Goal: Navigation & Orientation: Find specific page/section

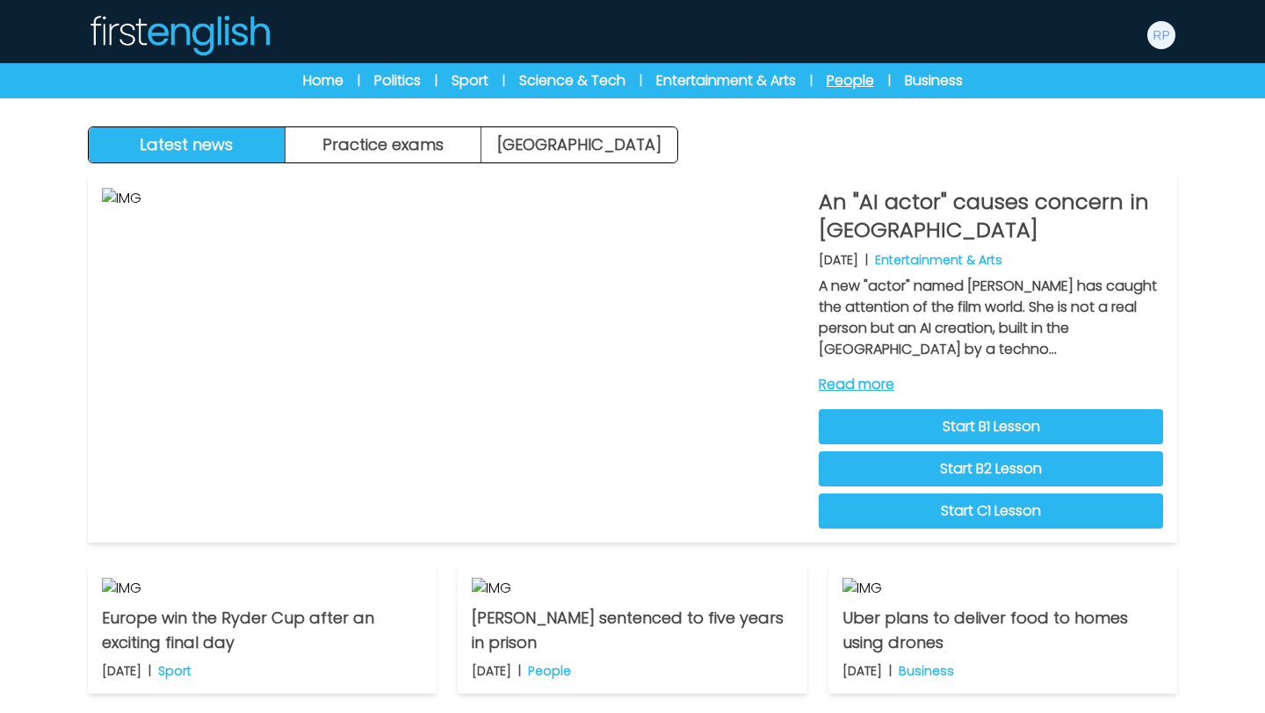
click at [850, 83] on link "People" at bounding box center [850, 80] width 47 height 21
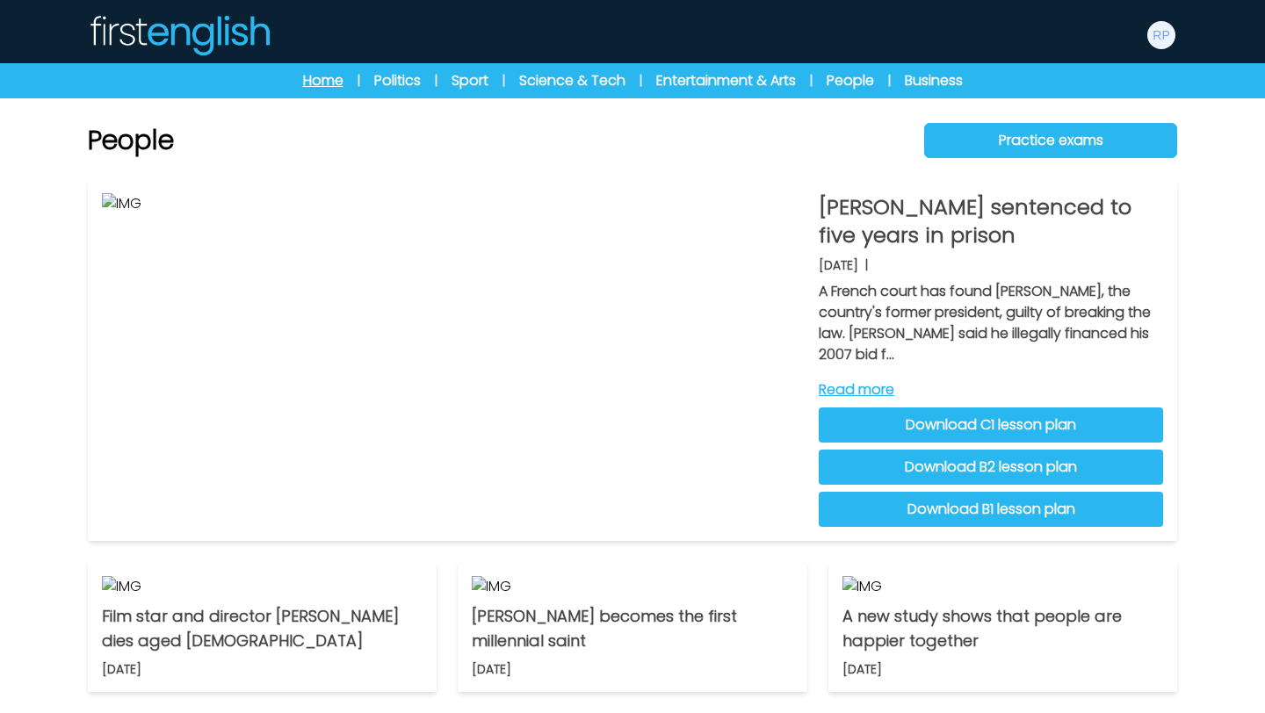
click at [315, 86] on link "Home" at bounding box center [323, 80] width 40 height 21
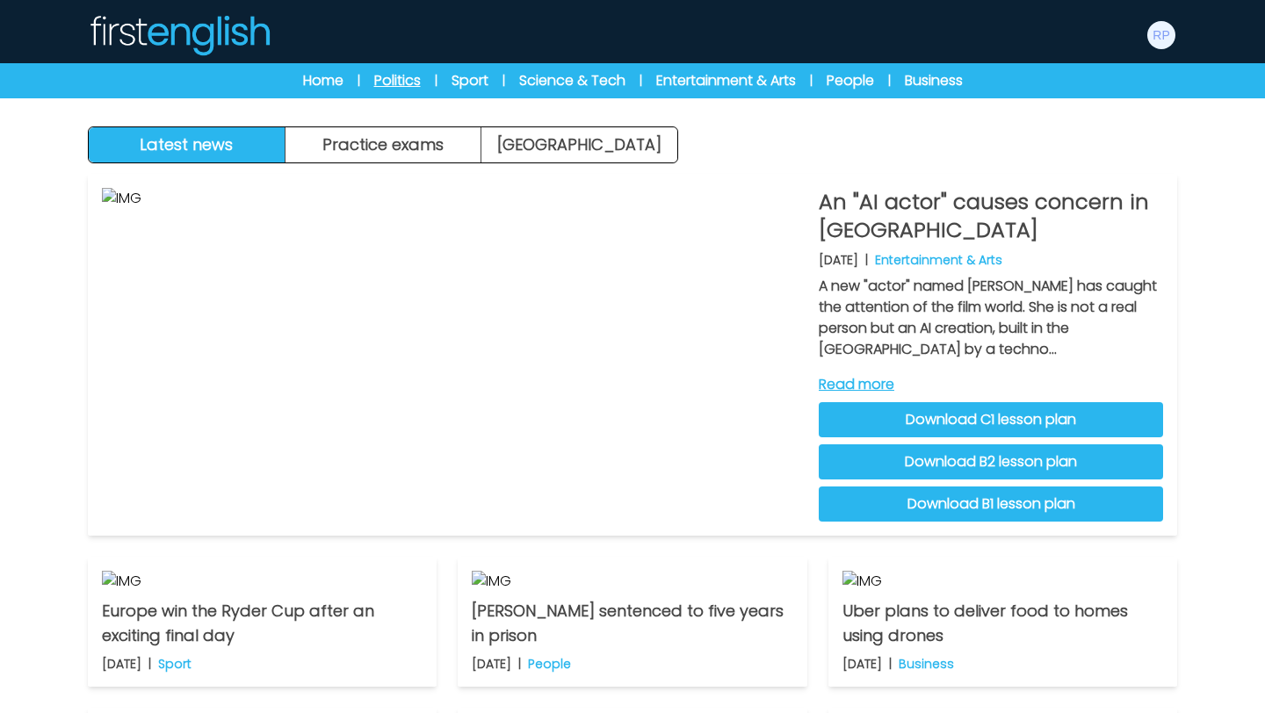
click at [382, 86] on link "Politics" at bounding box center [397, 80] width 47 height 21
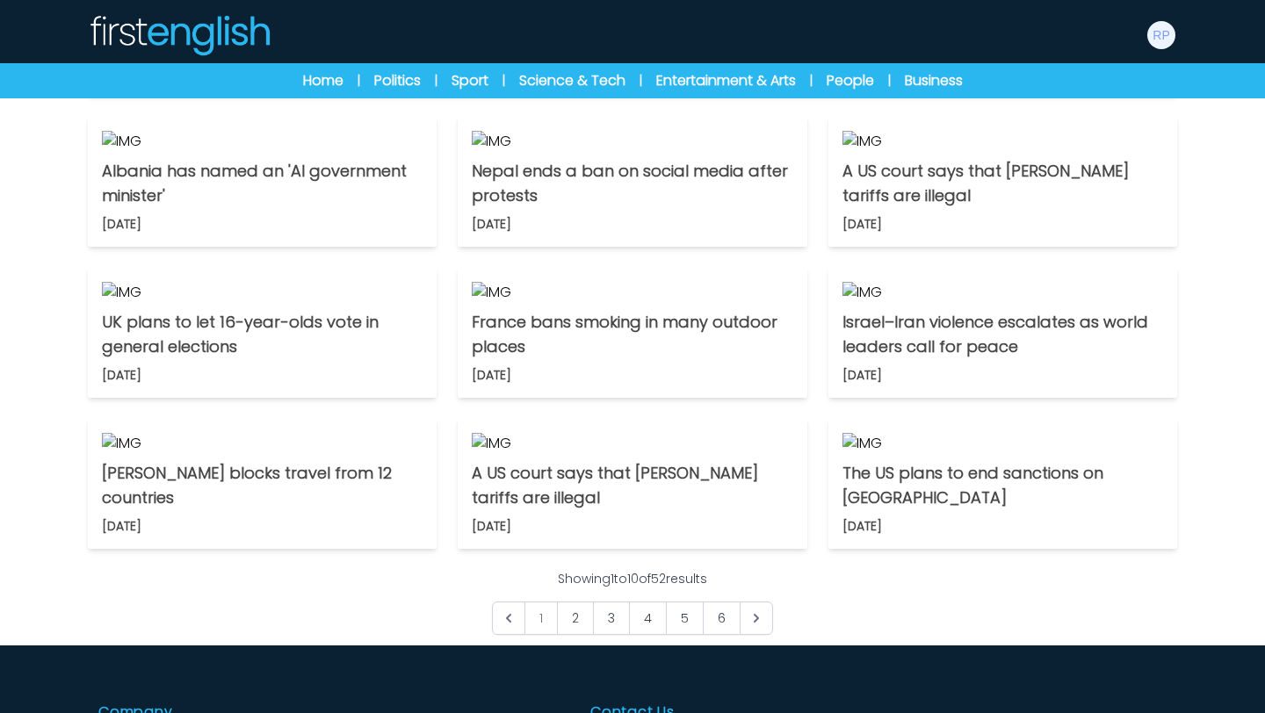
scroll to position [443, 0]
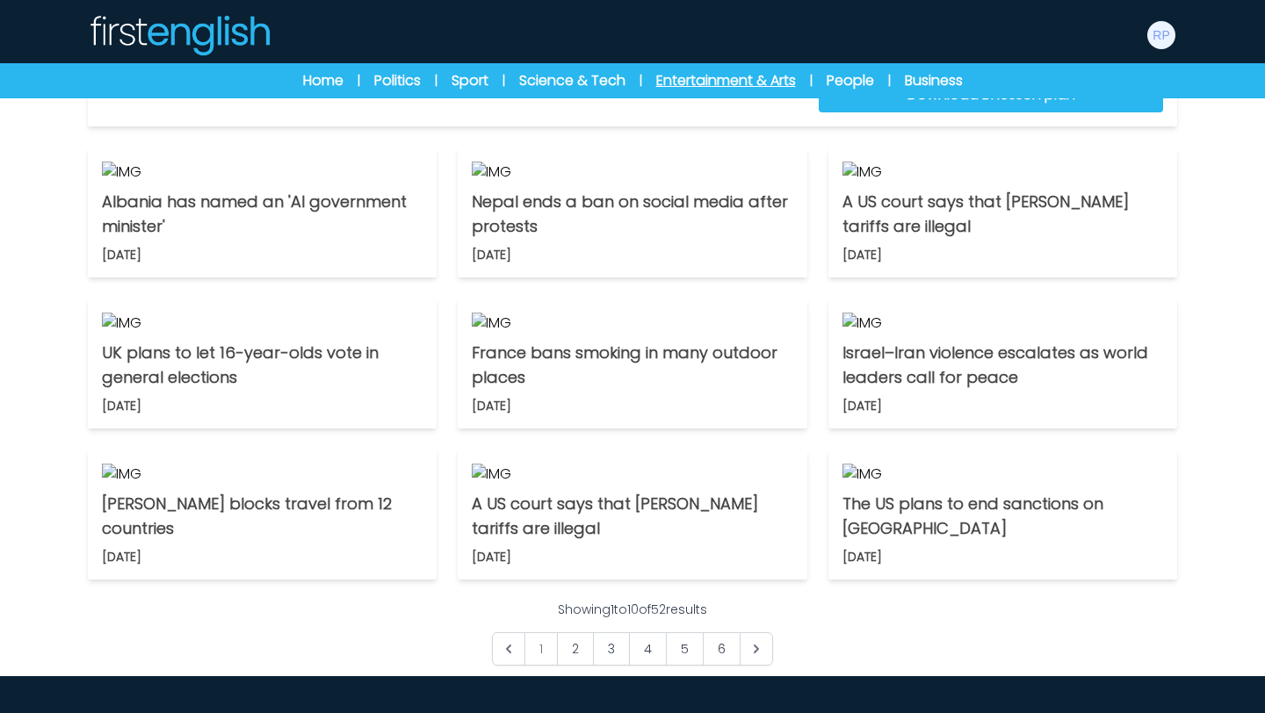
click at [763, 83] on link "Entertainment & Arts" at bounding box center [726, 80] width 140 height 21
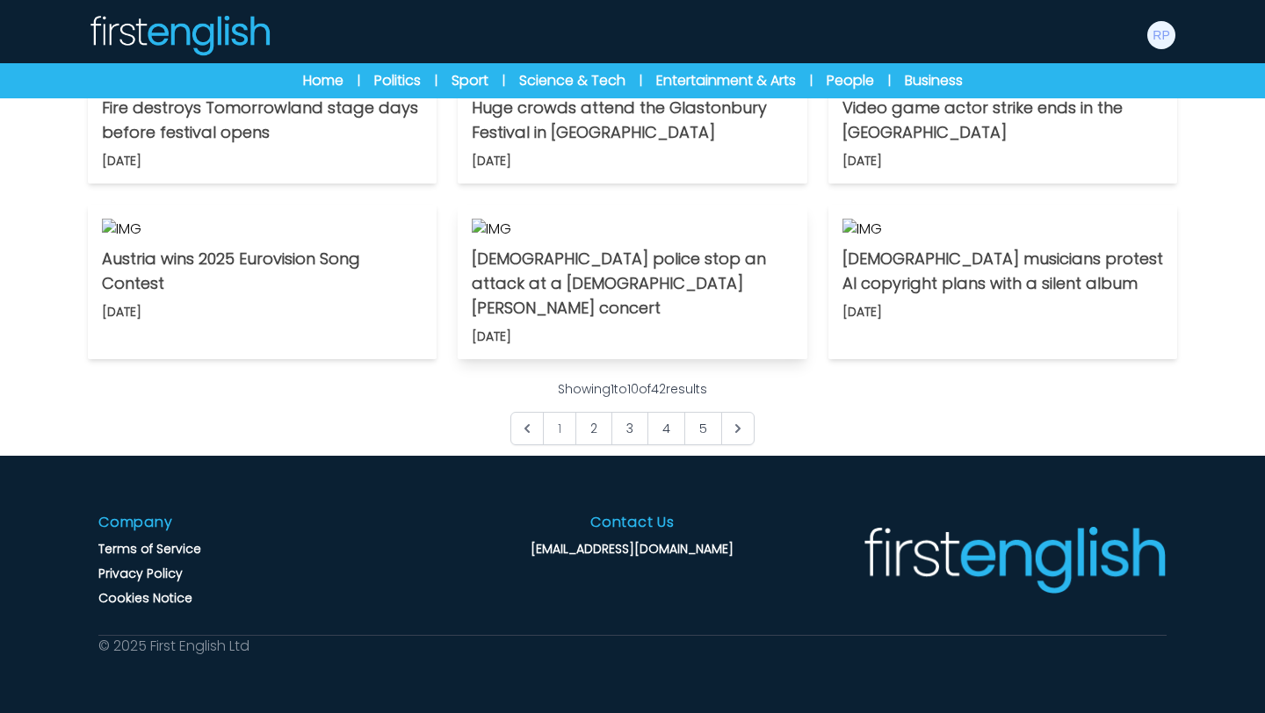
scroll to position [1271, 0]
